Goal: Task Accomplishment & Management: Manage account settings

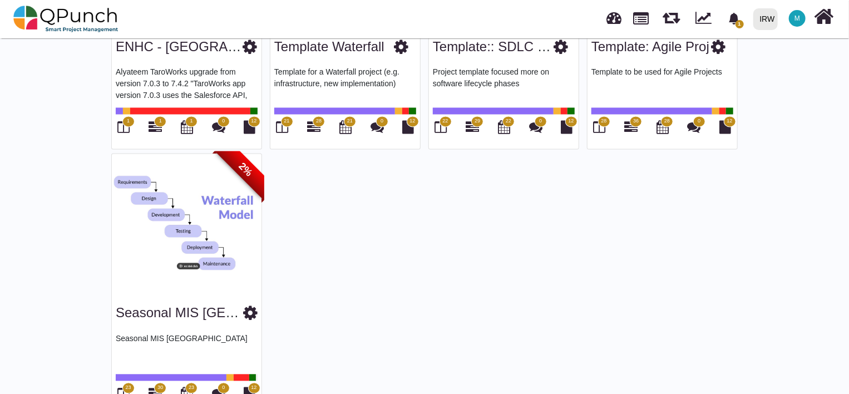
scroll to position [1063, 0]
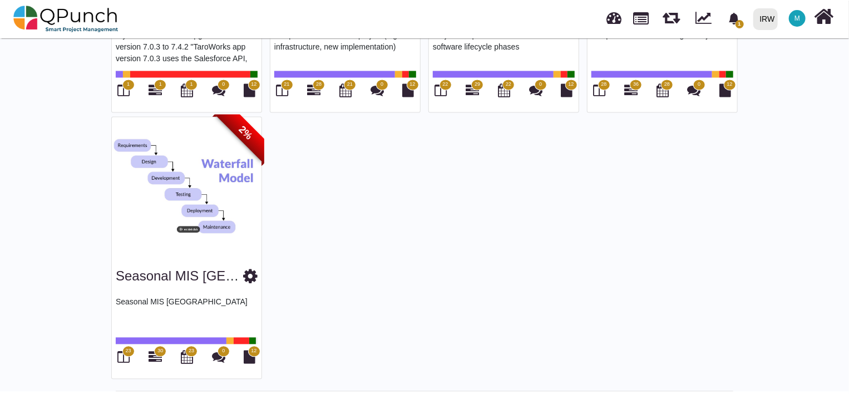
click at [245, 275] on icon at bounding box center [250, 276] width 14 height 17
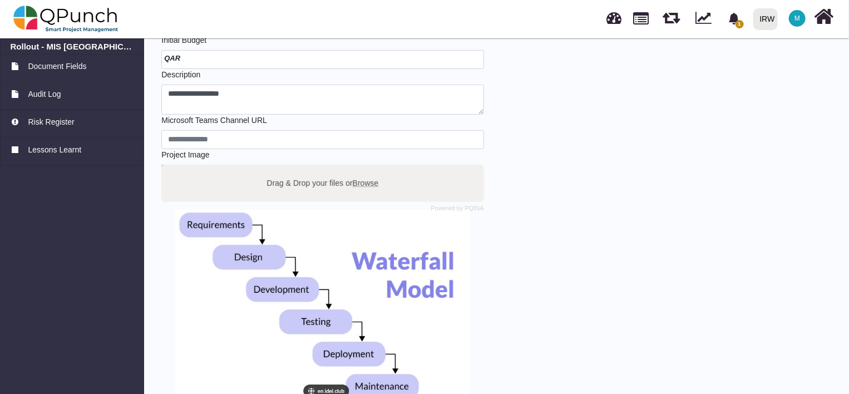
scroll to position [199, 0]
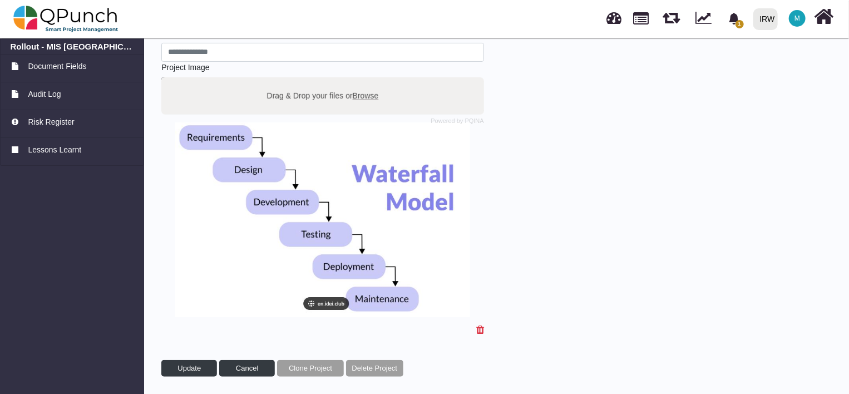
click at [308, 93] on label "Drag & Drop your files or Browse" at bounding box center [323, 95] width 120 height 19
click at [308, 81] on input "Drag & Drop your files or Browse" at bounding box center [322, 78] width 323 height 3
type input "**********"
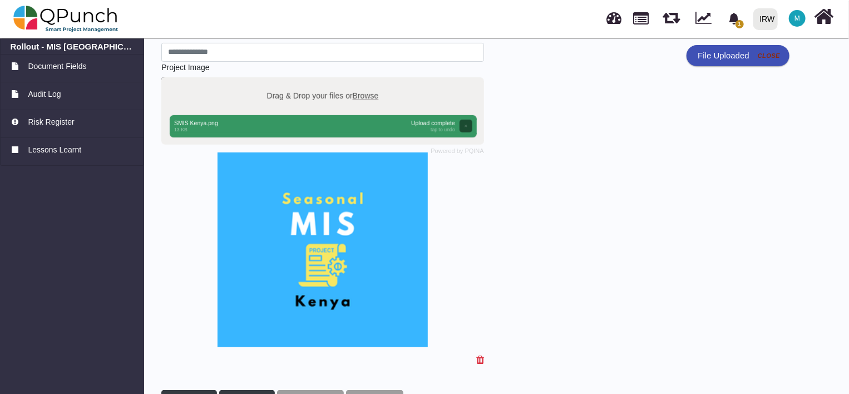
scroll to position [229, 0]
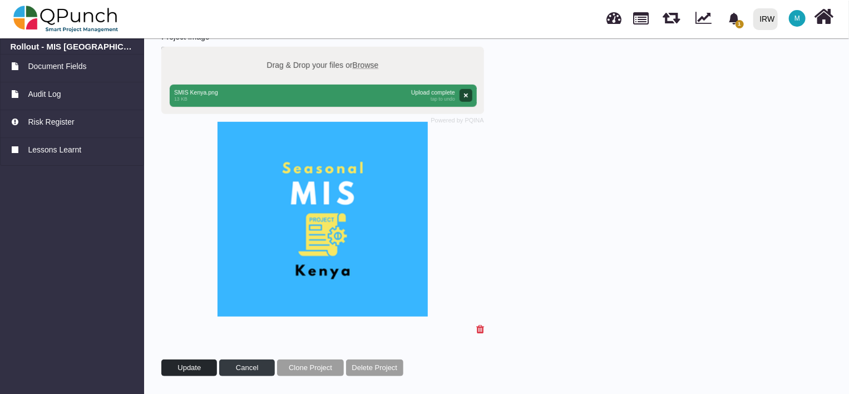
click at [180, 366] on span "Update" at bounding box center [188, 367] width 23 height 8
click at [191, 364] on span "Update" at bounding box center [188, 367] width 23 height 8
click at [646, 18] on link at bounding box center [641, 17] width 16 height 19
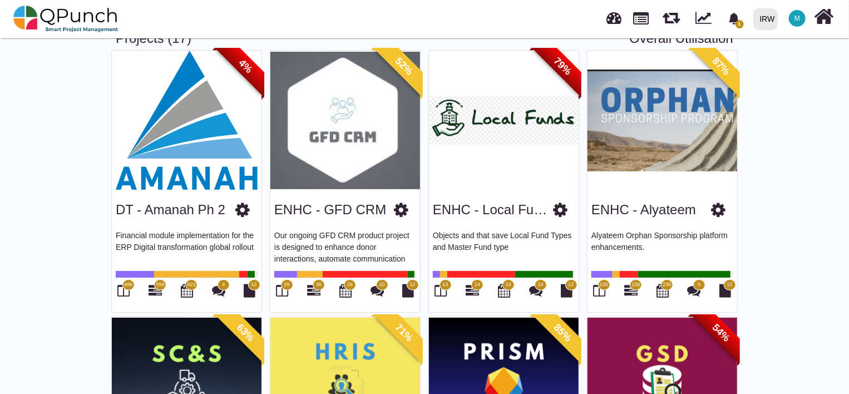
scroll to position [65, 0]
click at [400, 213] on icon at bounding box center [401, 209] width 14 height 17
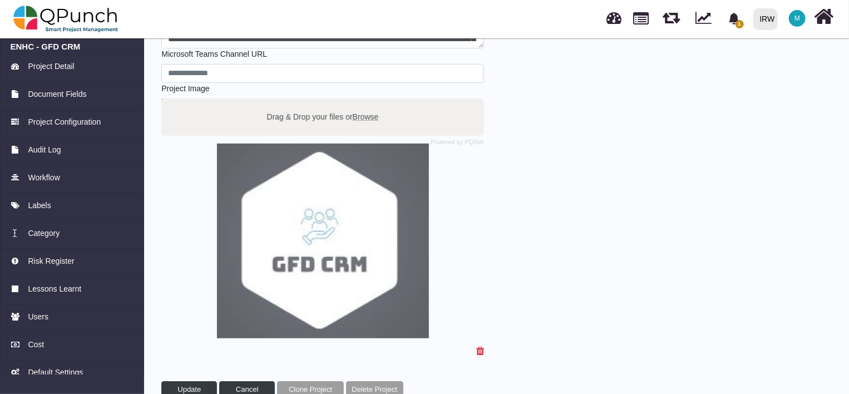
scroll to position [199, 0]
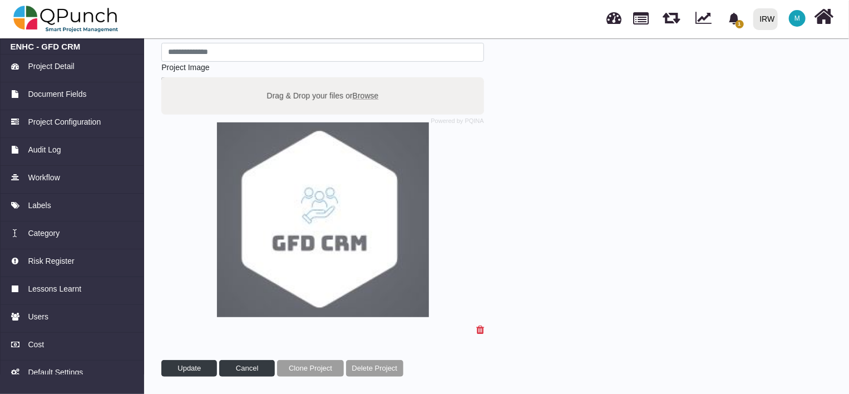
click at [312, 93] on label "Drag & Drop your files or Browse" at bounding box center [323, 95] width 120 height 19
click at [312, 81] on input "Drag & Drop your files or Browse" at bounding box center [322, 78] width 323 height 3
type input "**********"
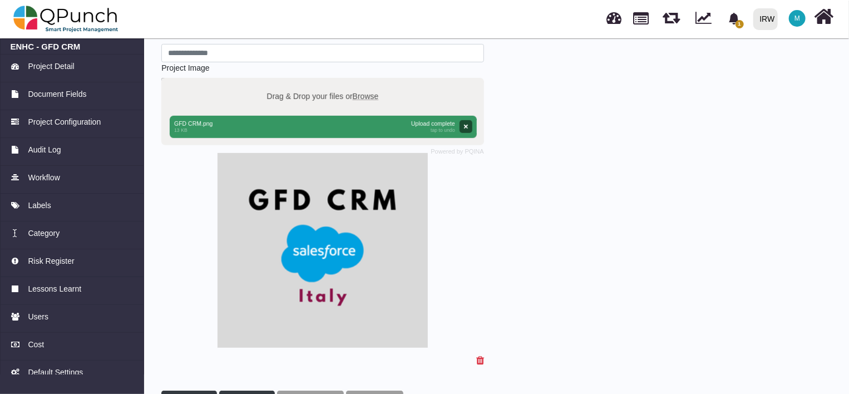
scroll to position [229, 0]
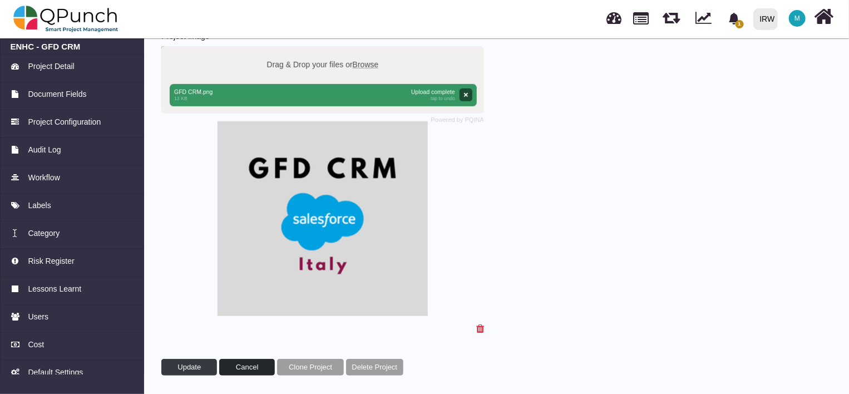
click at [256, 368] on span "Cancel" at bounding box center [247, 367] width 22 height 8
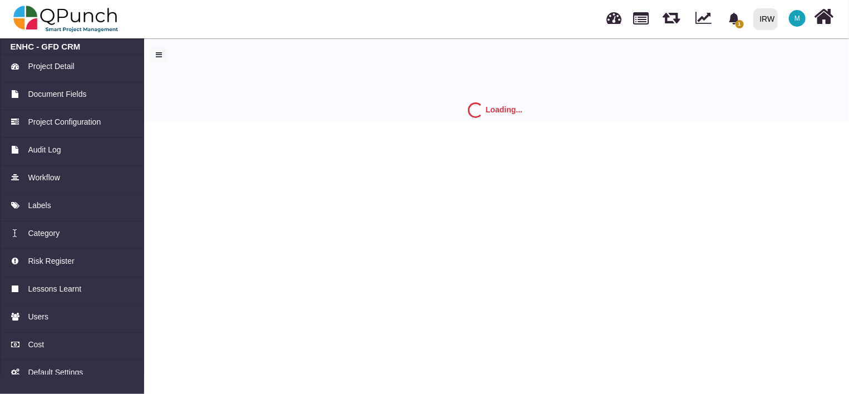
scroll to position [0, 0]
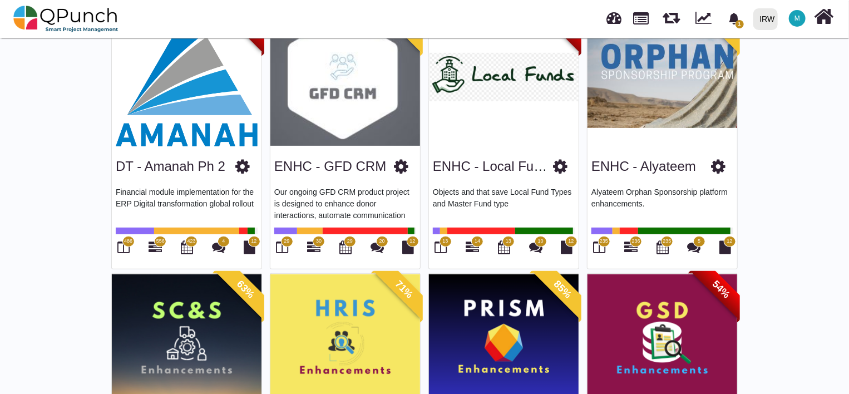
scroll to position [108, 0]
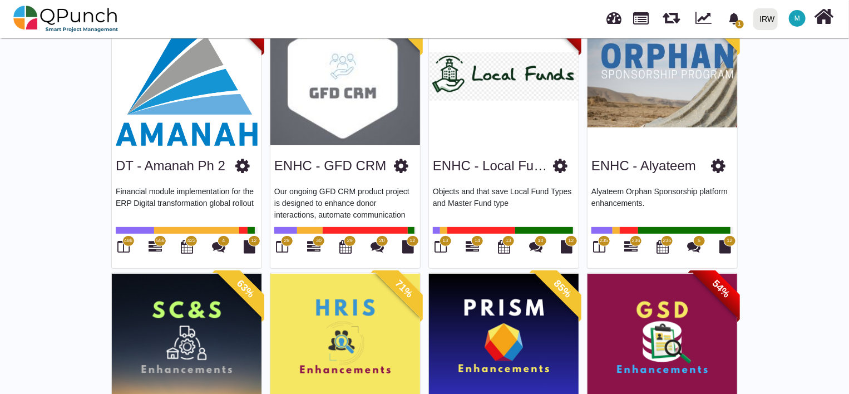
click at [400, 167] on icon at bounding box center [401, 165] width 14 height 17
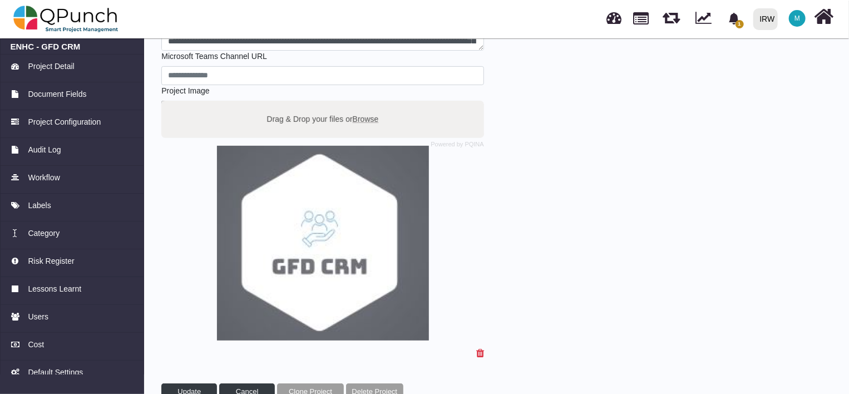
scroll to position [176, 0]
click at [316, 119] on label "Drag & Drop your files or Browse" at bounding box center [323, 117] width 120 height 19
click at [316, 103] on input "Drag & Drop your files or Browse" at bounding box center [322, 101] width 323 height 3
click at [324, 113] on label "Drag & Drop your files or Browse" at bounding box center [323, 117] width 120 height 19
click at [324, 103] on input "Drag & Drop your files or Browse" at bounding box center [322, 101] width 323 height 3
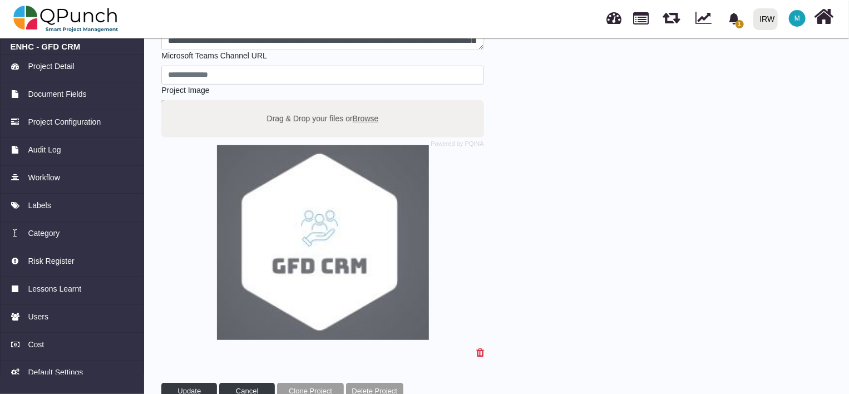
type input "**********"
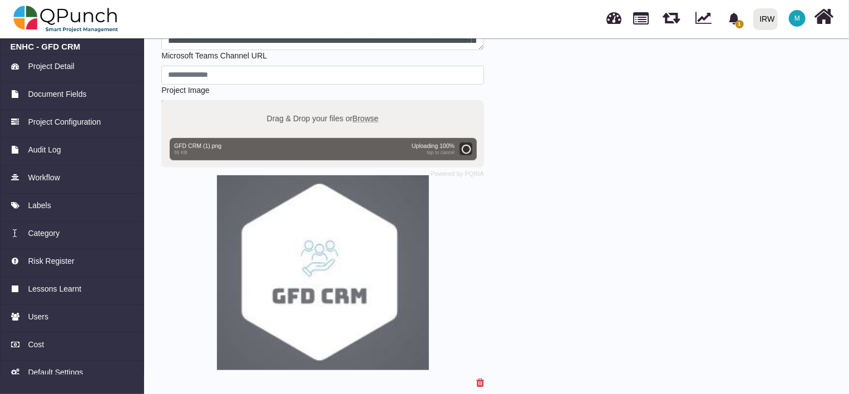
click at [360, 116] on span "Browse" at bounding box center [366, 117] width 26 height 9
click at [360, 103] on input "Drag & Drop your files or Browse" at bounding box center [322, 101] width 323 height 3
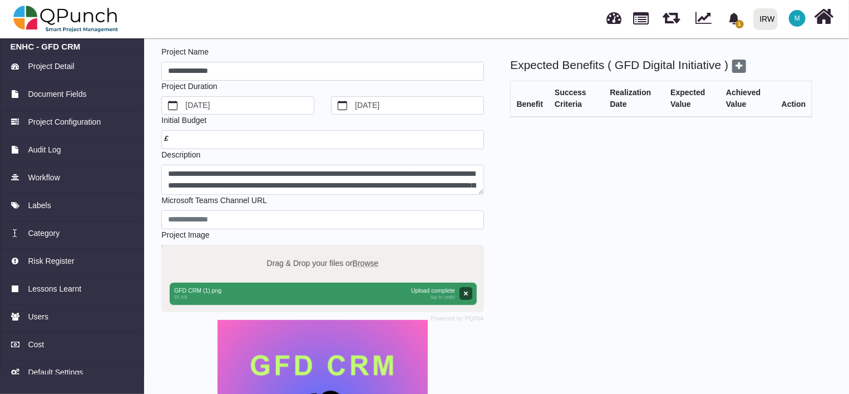
scroll to position [229, 0]
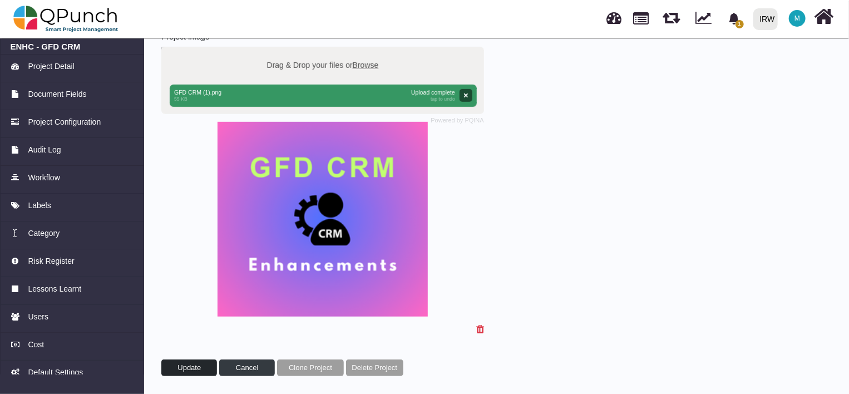
click at [195, 369] on span "Update" at bounding box center [188, 367] width 23 height 8
click at [643, 19] on link at bounding box center [641, 17] width 16 height 19
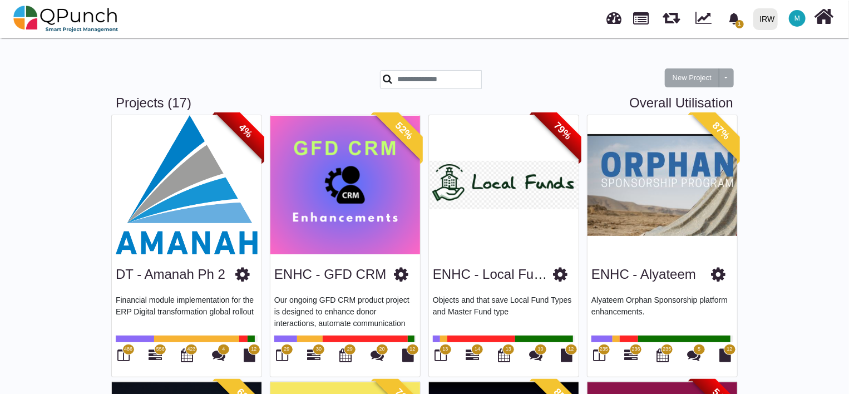
click at [558, 278] on icon at bounding box center [560, 274] width 14 height 17
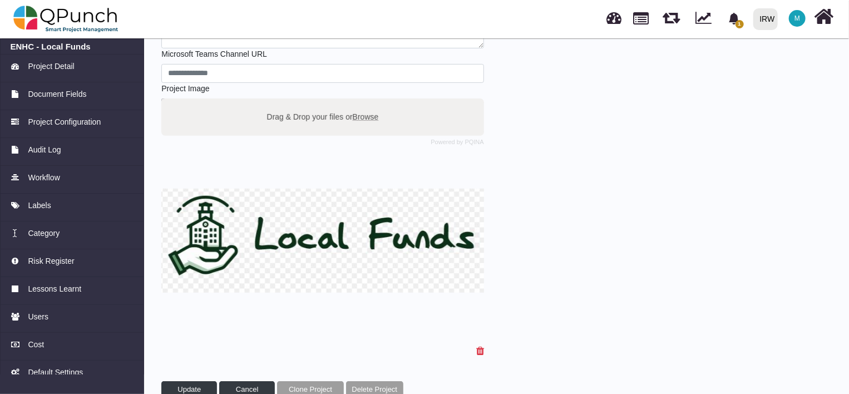
scroll to position [179, 0]
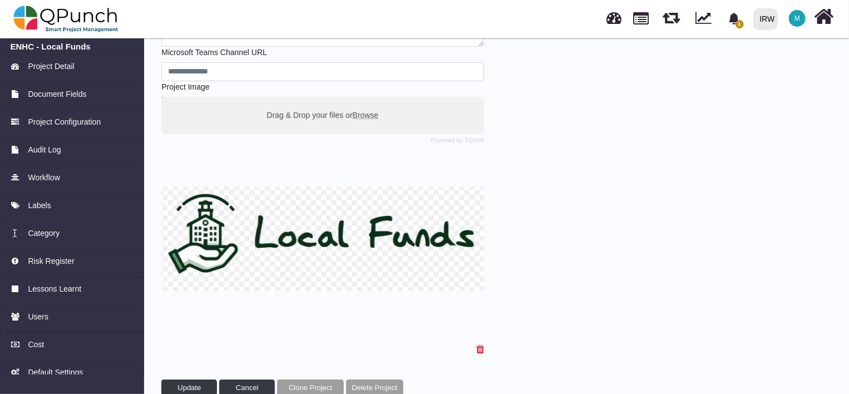
click at [367, 111] on span "Browse" at bounding box center [366, 114] width 26 height 9
click at [367, 100] on input "Drag & Drop your files or Browse" at bounding box center [322, 98] width 323 height 3
type input "**********"
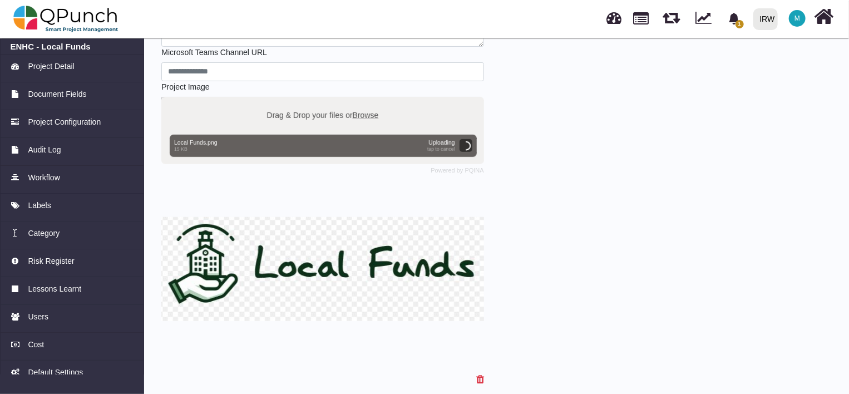
scroll to position [229, 0]
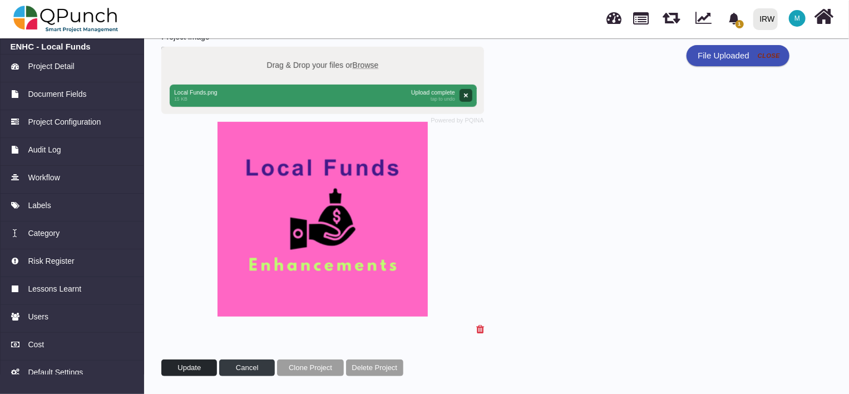
click at [193, 363] on span "Update" at bounding box center [188, 367] width 23 height 8
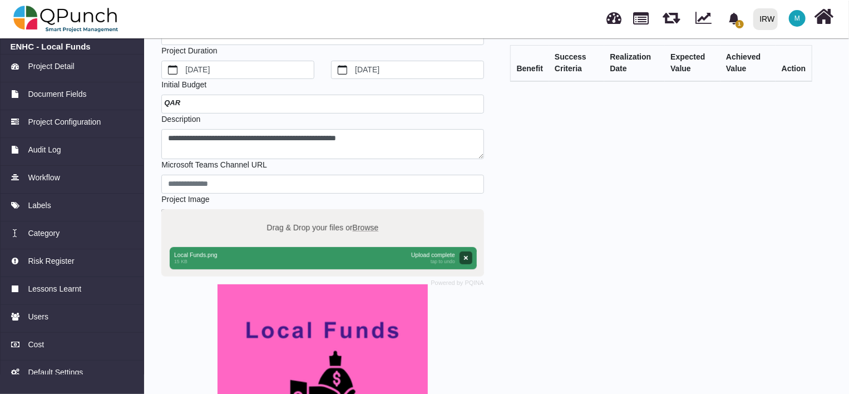
scroll to position [0, 0]
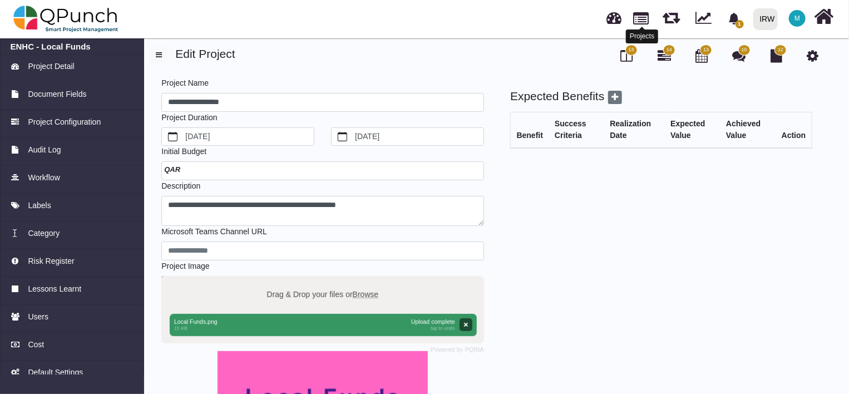
click at [641, 19] on link at bounding box center [641, 17] width 16 height 19
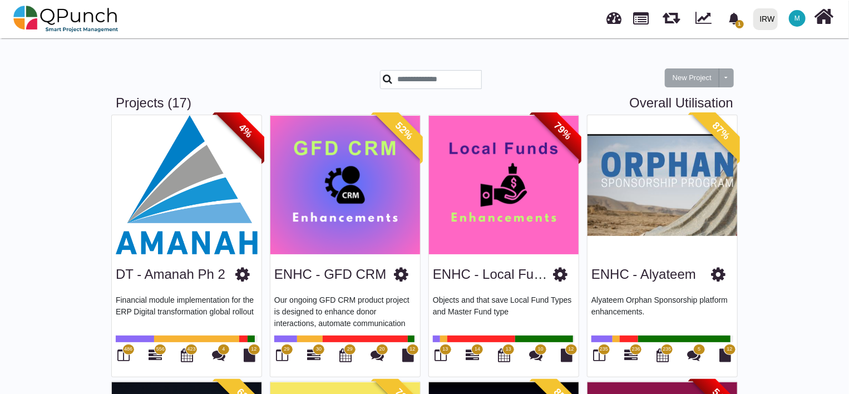
click at [719, 276] on icon at bounding box center [718, 274] width 14 height 17
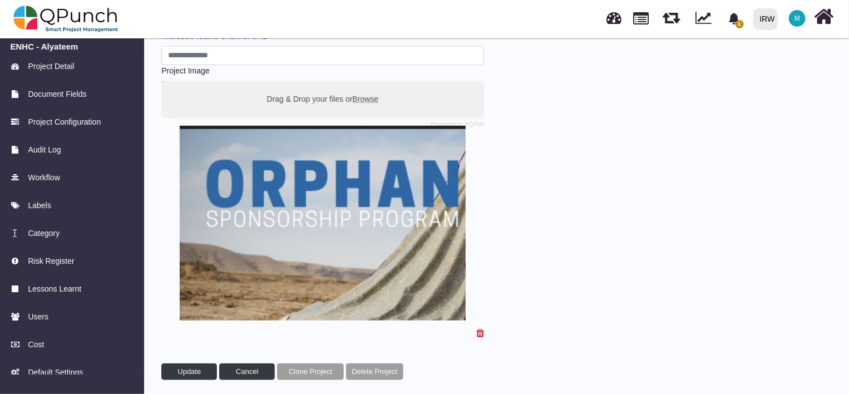
scroll to position [199, 0]
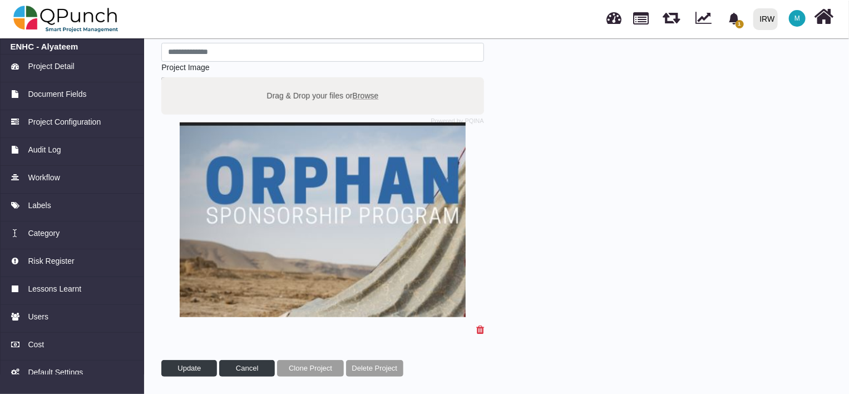
click at [365, 94] on span "Browse" at bounding box center [366, 95] width 26 height 9
click at [365, 81] on input "Drag & Drop your files or Browse" at bounding box center [322, 78] width 323 height 3
type input "**********"
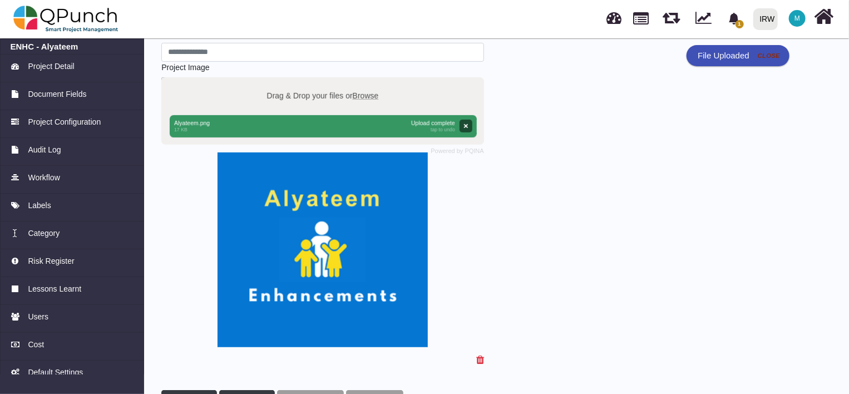
scroll to position [229, 0]
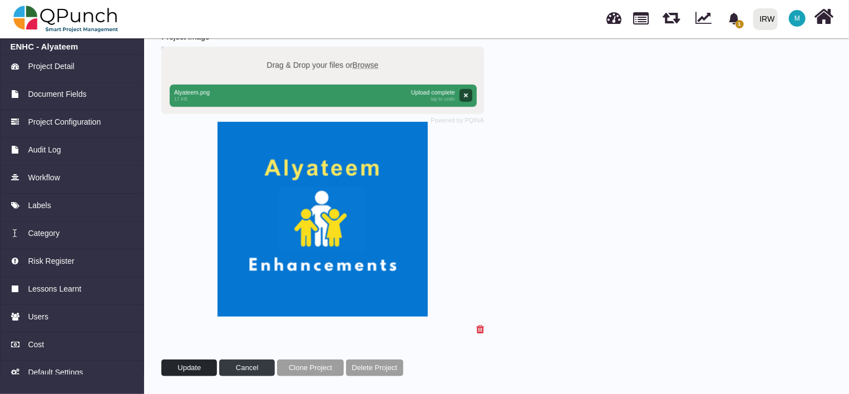
click at [195, 369] on span "Update" at bounding box center [188, 367] width 23 height 8
click at [641, 24] on link at bounding box center [641, 17] width 16 height 19
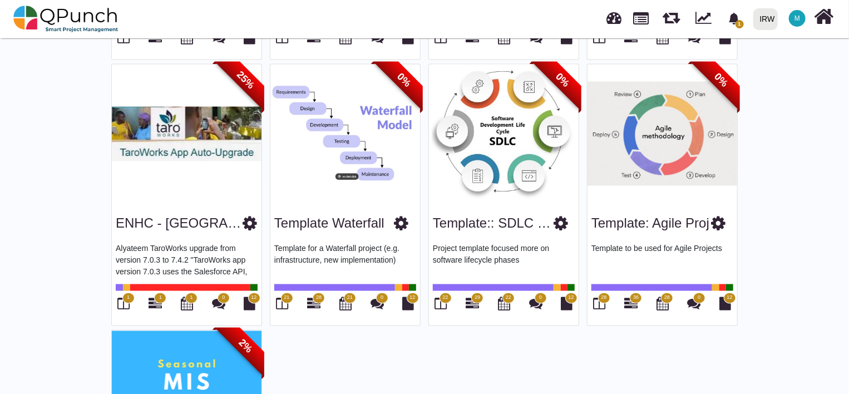
scroll to position [850, 0]
click at [242, 220] on icon at bounding box center [249, 223] width 14 height 17
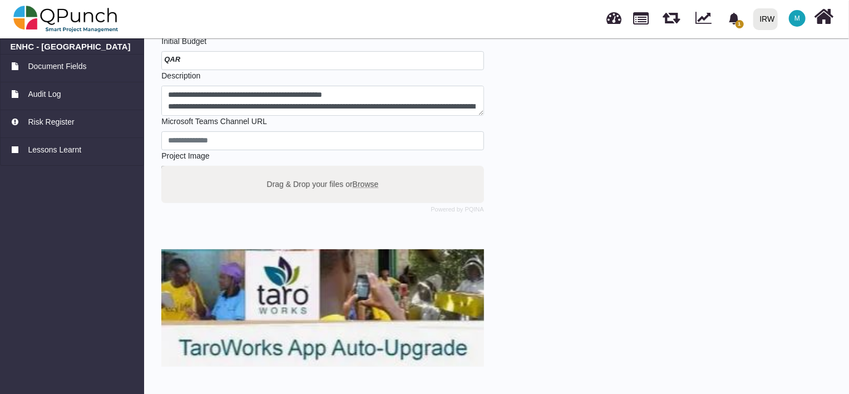
scroll to position [110, 0]
click at [362, 181] on span "Browse" at bounding box center [366, 184] width 26 height 9
click at [362, 170] on input "Drag & Drop your files or Browse" at bounding box center [322, 167] width 323 height 3
type input "**********"
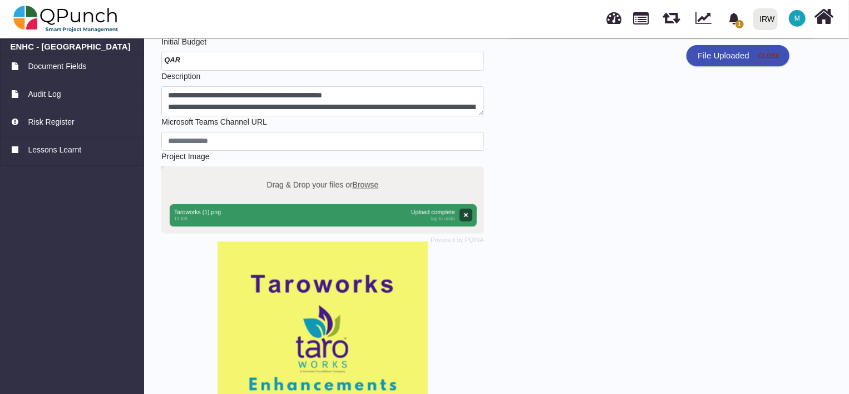
scroll to position [229, 0]
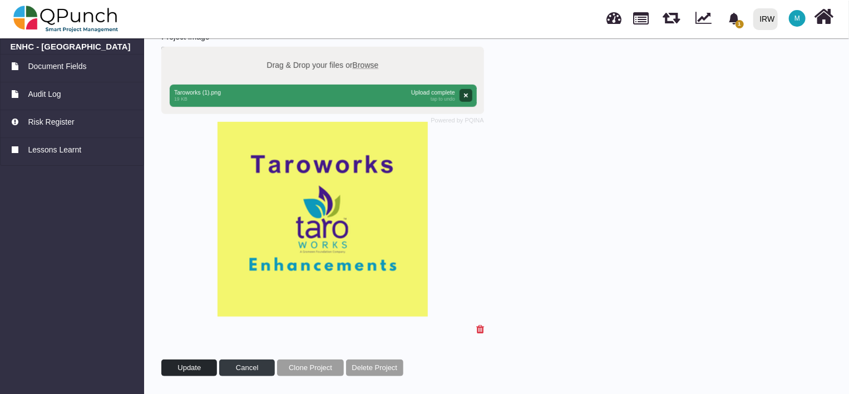
click at [193, 364] on span "Update" at bounding box center [188, 367] width 23 height 8
click at [642, 21] on link at bounding box center [641, 17] width 16 height 19
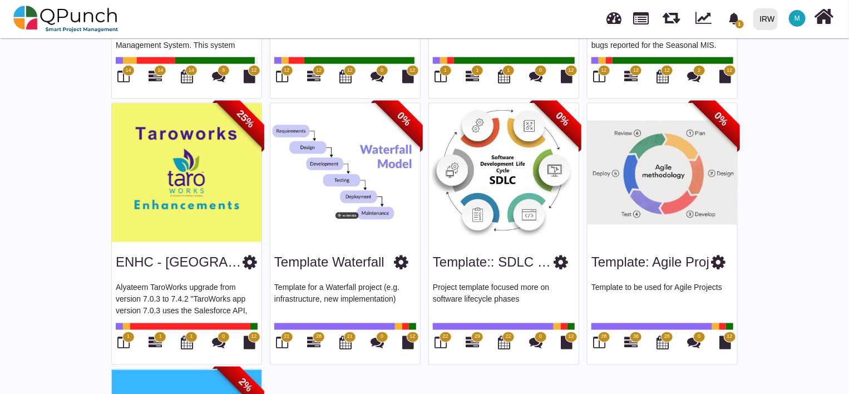
scroll to position [824, 0]
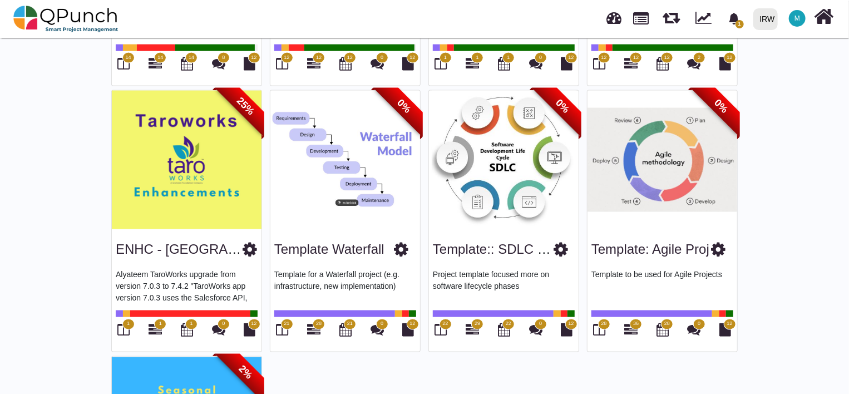
click at [403, 245] on icon at bounding box center [401, 249] width 14 height 17
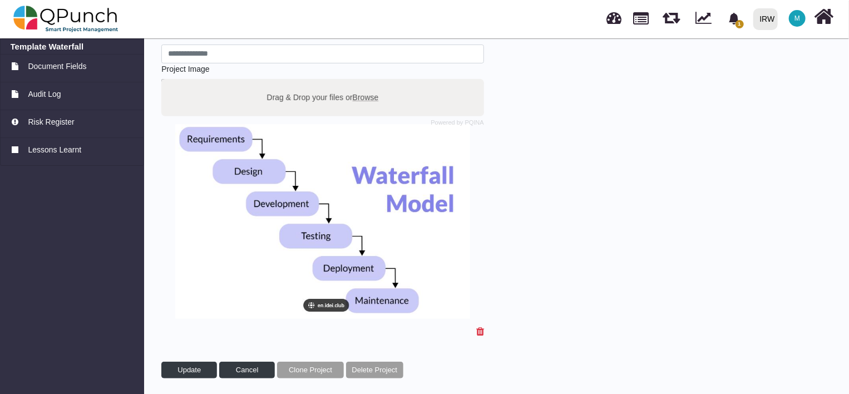
scroll to position [199, 0]
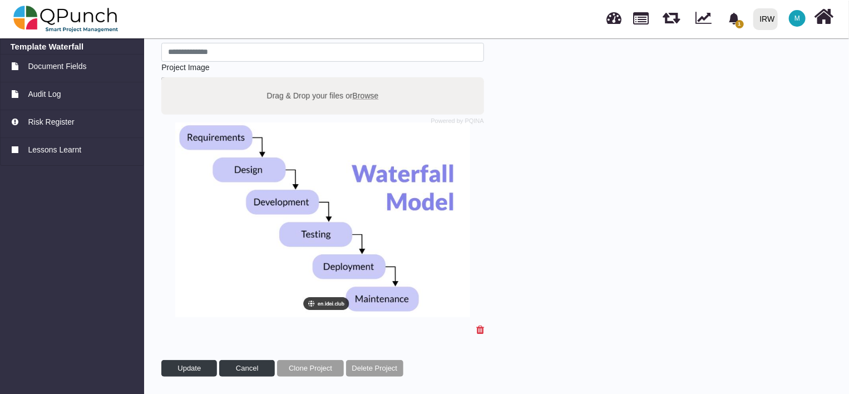
click at [331, 93] on label "Drag & Drop your files or Browse" at bounding box center [323, 95] width 120 height 19
click at [331, 81] on input "Drag & Drop your files or Browse" at bounding box center [322, 78] width 323 height 3
type input "**********"
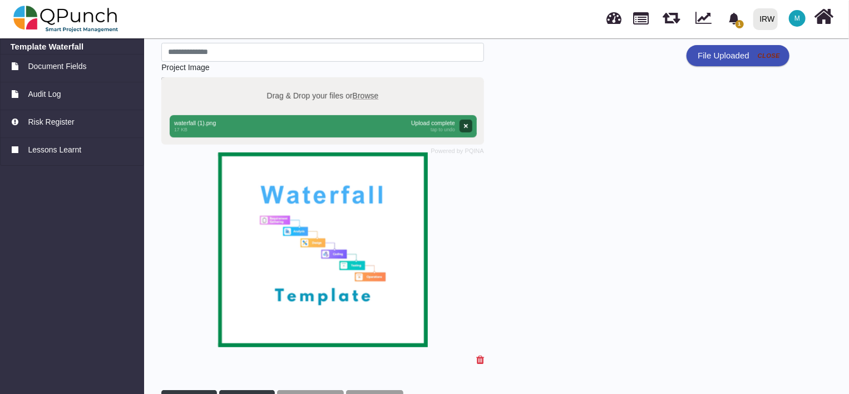
scroll to position [229, 0]
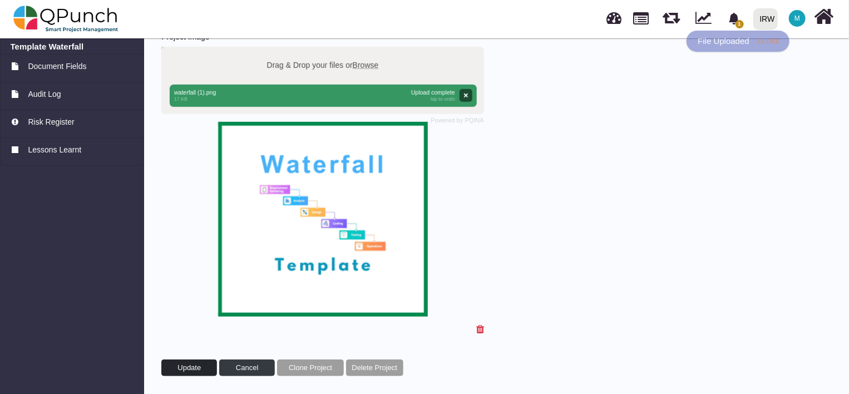
click at [191, 363] on span "Update" at bounding box center [188, 367] width 23 height 8
click at [643, 23] on link at bounding box center [641, 17] width 16 height 19
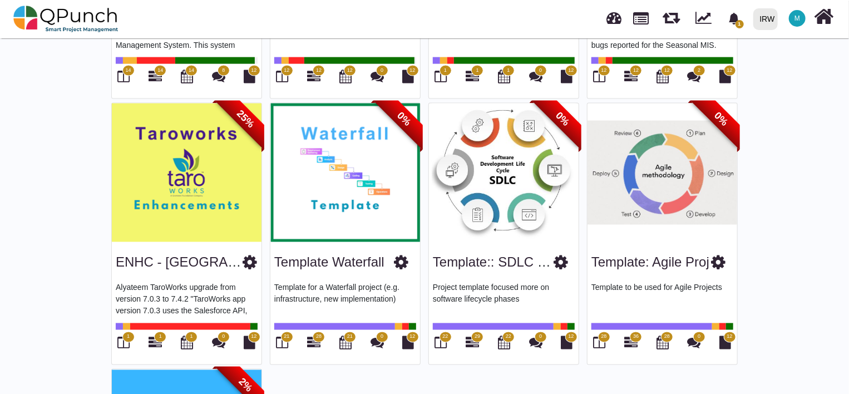
scroll to position [810, 0]
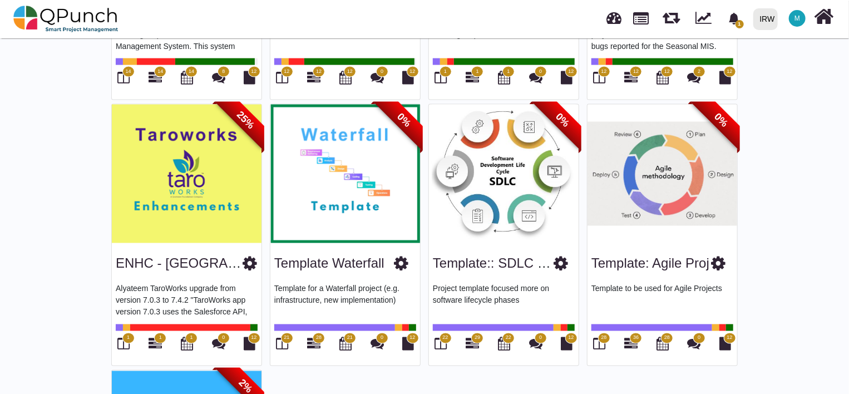
click at [565, 260] on icon at bounding box center [560, 263] width 14 height 17
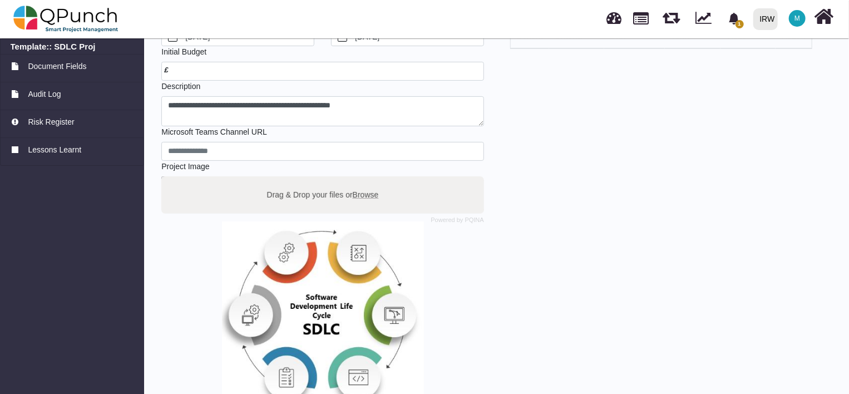
scroll to position [100, 0]
click at [364, 195] on span "Browse" at bounding box center [366, 193] width 26 height 9
click at [364, 179] on input "Drag & Drop your files or Browse" at bounding box center [322, 177] width 323 height 3
type input "**********"
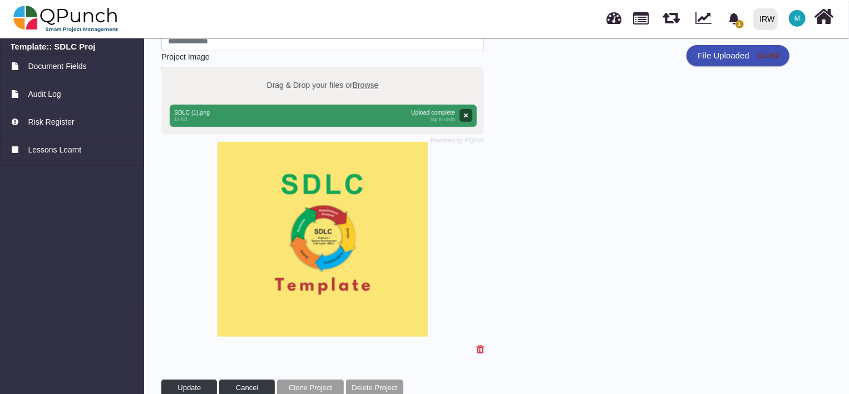
scroll to position [229, 0]
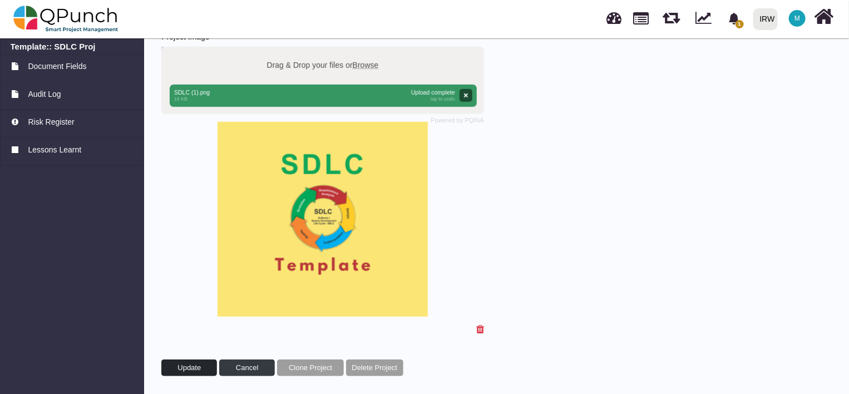
click at [194, 367] on span "Update" at bounding box center [188, 367] width 23 height 8
click at [640, 21] on link at bounding box center [641, 17] width 16 height 19
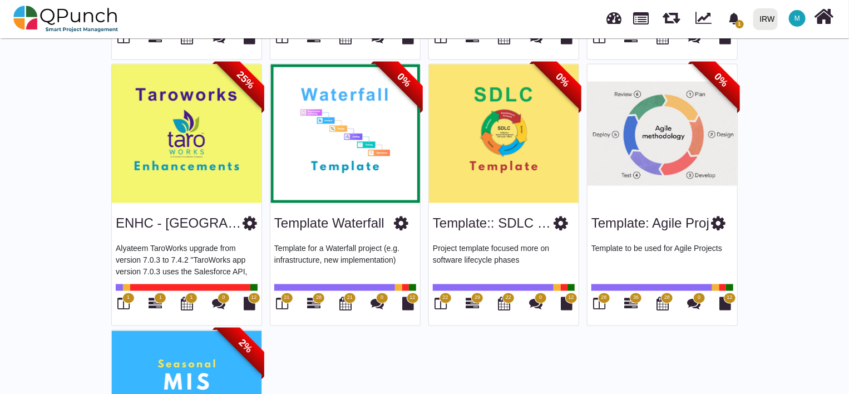
scroll to position [851, 0]
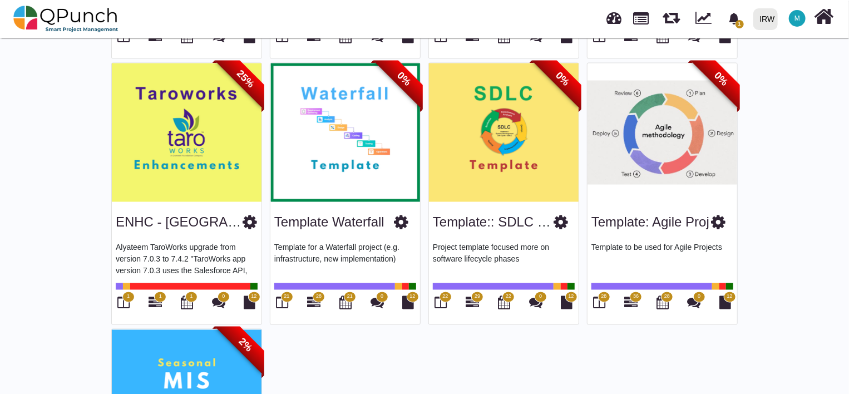
click at [721, 216] on icon at bounding box center [718, 222] width 14 height 17
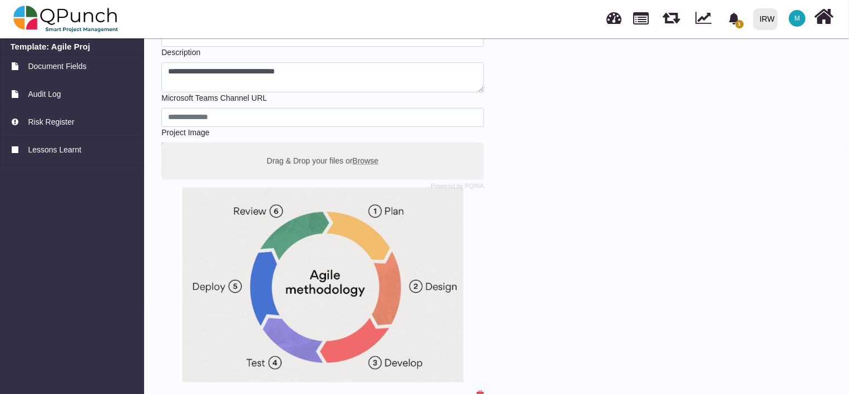
scroll to position [137, 0]
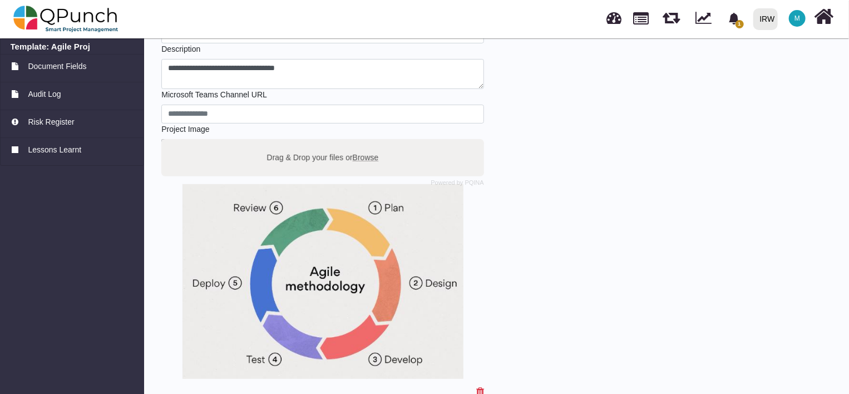
click at [359, 157] on span "Browse" at bounding box center [366, 156] width 26 height 9
click at [359, 142] on input "Drag & Drop your files or Browse" at bounding box center [322, 140] width 323 height 3
type input "**********"
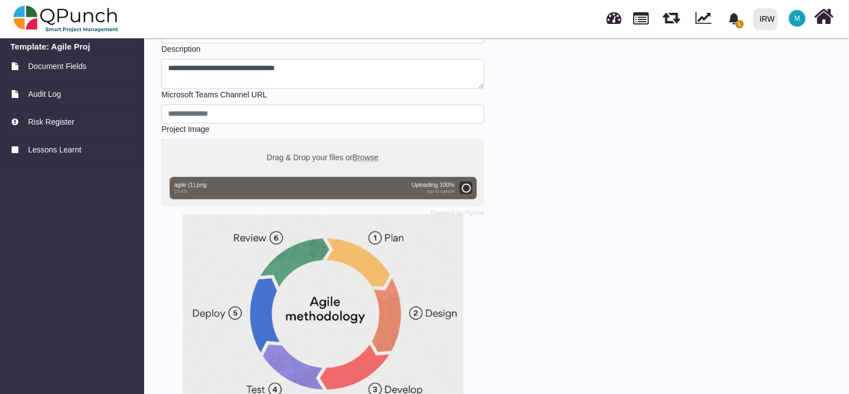
scroll to position [229, 0]
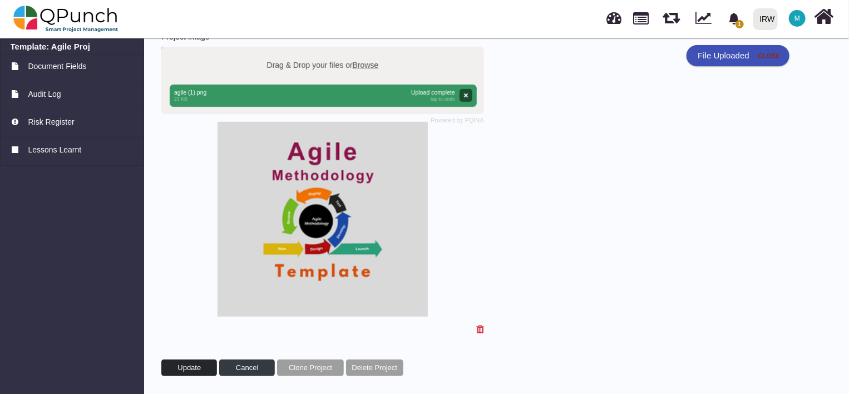
click at [195, 366] on span "Update" at bounding box center [188, 367] width 23 height 8
click at [643, 22] on link at bounding box center [641, 17] width 16 height 19
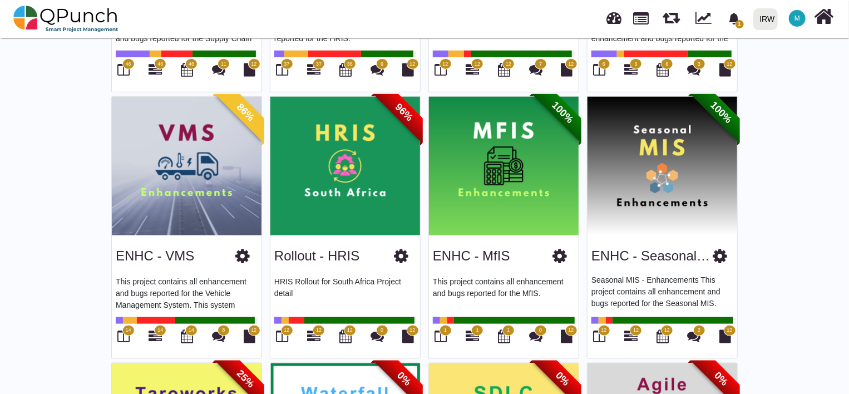
scroll to position [550, 0]
